Goal: Find contact information: Find contact information

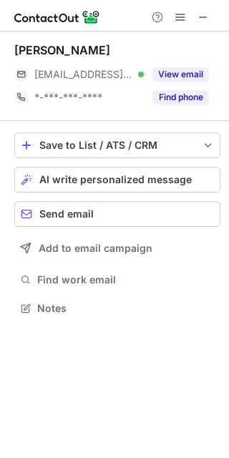
scroll to position [298, 229]
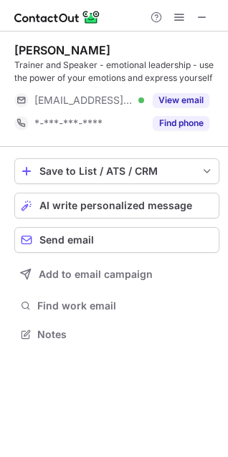
scroll to position [324, 228]
click at [205, 14] on span at bounding box center [201, 16] width 11 height 11
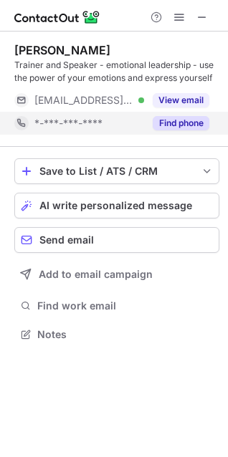
scroll to position [324, 228]
click at [172, 119] on button "Find phone" at bounding box center [180, 123] width 57 height 14
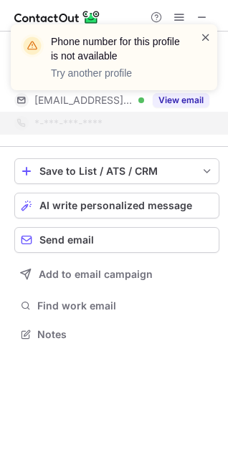
click at [200, 31] on span at bounding box center [205, 37] width 11 height 14
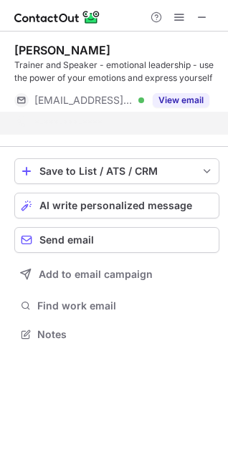
scroll to position [301, 228]
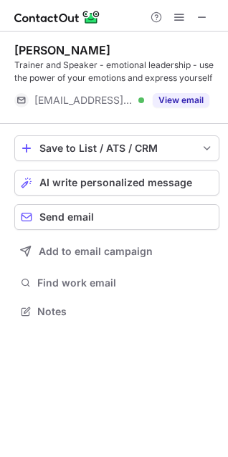
click at [197, 18] on div "Phone number for this profile is not available Try another profile" at bounding box center [113, 63] width 229 height 106
click at [197, 18] on div "Phone number for this profile is not available Try another profile" at bounding box center [113, 24] width 229 height 29
click at [199, 16] on span at bounding box center [201, 16] width 11 height 11
